Goal: Task Accomplishment & Management: Use online tool/utility

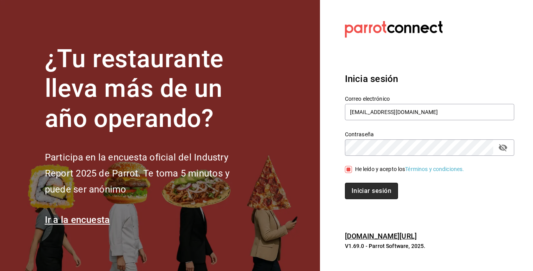
click at [360, 183] on button "Iniciar sesión" at bounding box center [371, 191] width 53 height 16
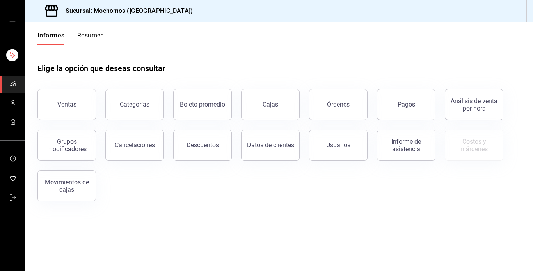
click at [91, 33] on font "Resumen" at bounding box center [90, 35] width 27 height 7
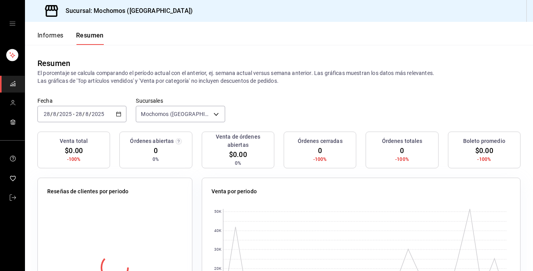
click at [120, 114] on \(Stroke\) "button" at bounding box center [118, 114] width 5 height 4
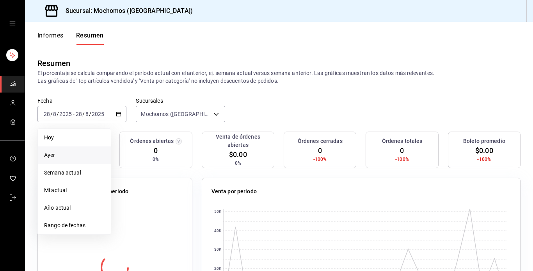
click at [56, 154] on span "Ayer" at bounding box center [74, 155] width 60 height 8
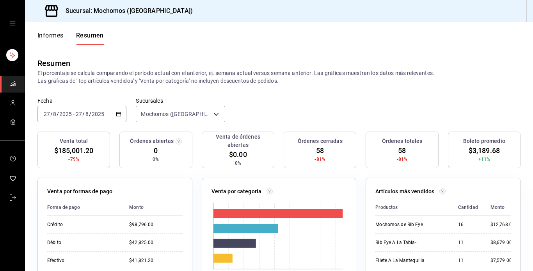
click at [51, 32] on font "Informes" at bounding box center [50, 35] width 26 height 7
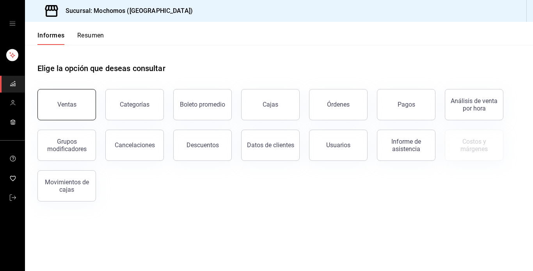
click at [59, 100] on button "Ventas" at bounding box center [66, 104] width 59 height 31
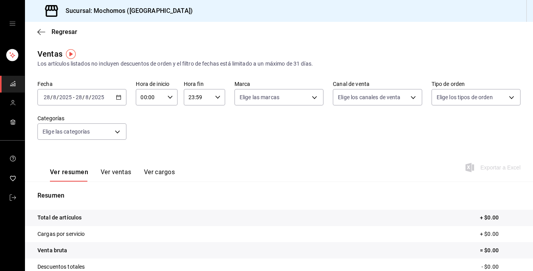
click at [118, 98] on icon "button" at bounding box center [118, 96] width 5 height 5
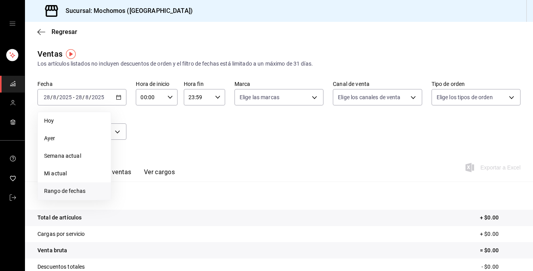
click at [89, 195] on span "Rango de fechas" at bounding box center [74, 191] width 60 height 8
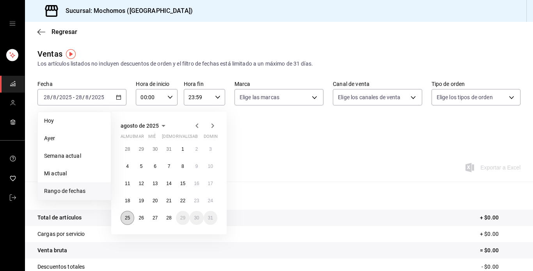
click at [132, 217] on button "25" at bounding box center [128, 218] width 14 height 14
click at [171, 220] on font "28" at bounding box center [168, 217] width 5 height 5
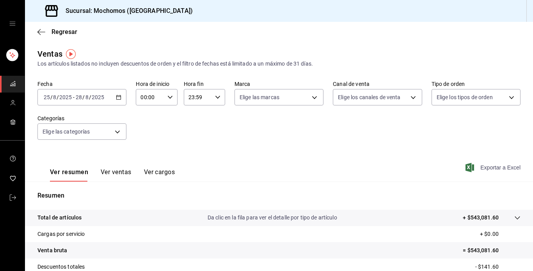
click at [480, 165] on font "Exportar a Excel" at bounding box center [500, 167] width 40 height 6
